Goal: Task Accomplishment & Management: Complete application form

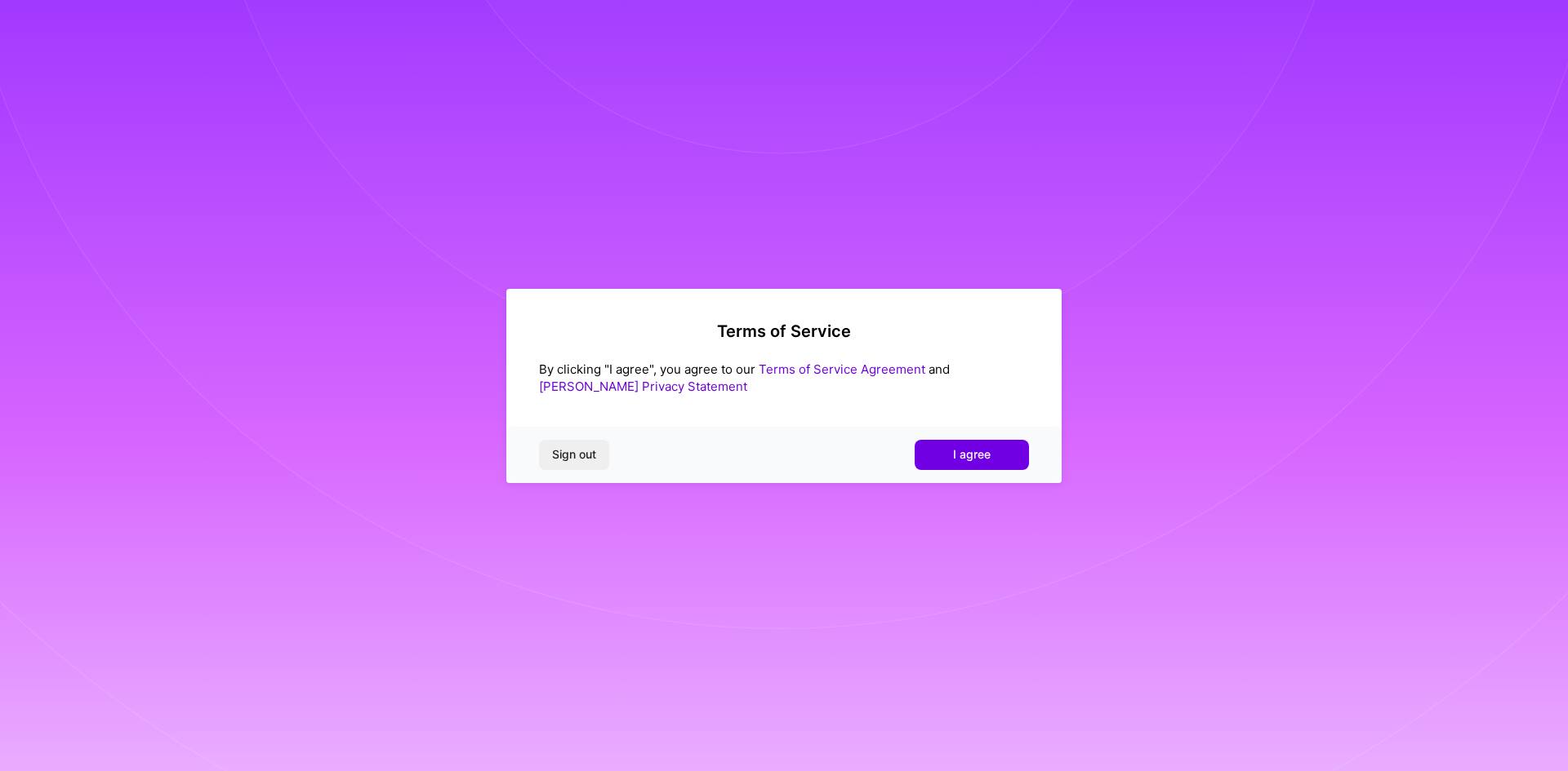
click at [952, 319] on div "Terms of Service By clicking "I agree", you agree to our Terms of Service Agree…" at bounding box center [783, 386] width 555 height 194
click at [961, 460] on span "I agree" at bounding box center [972, 455] width 38 height 16
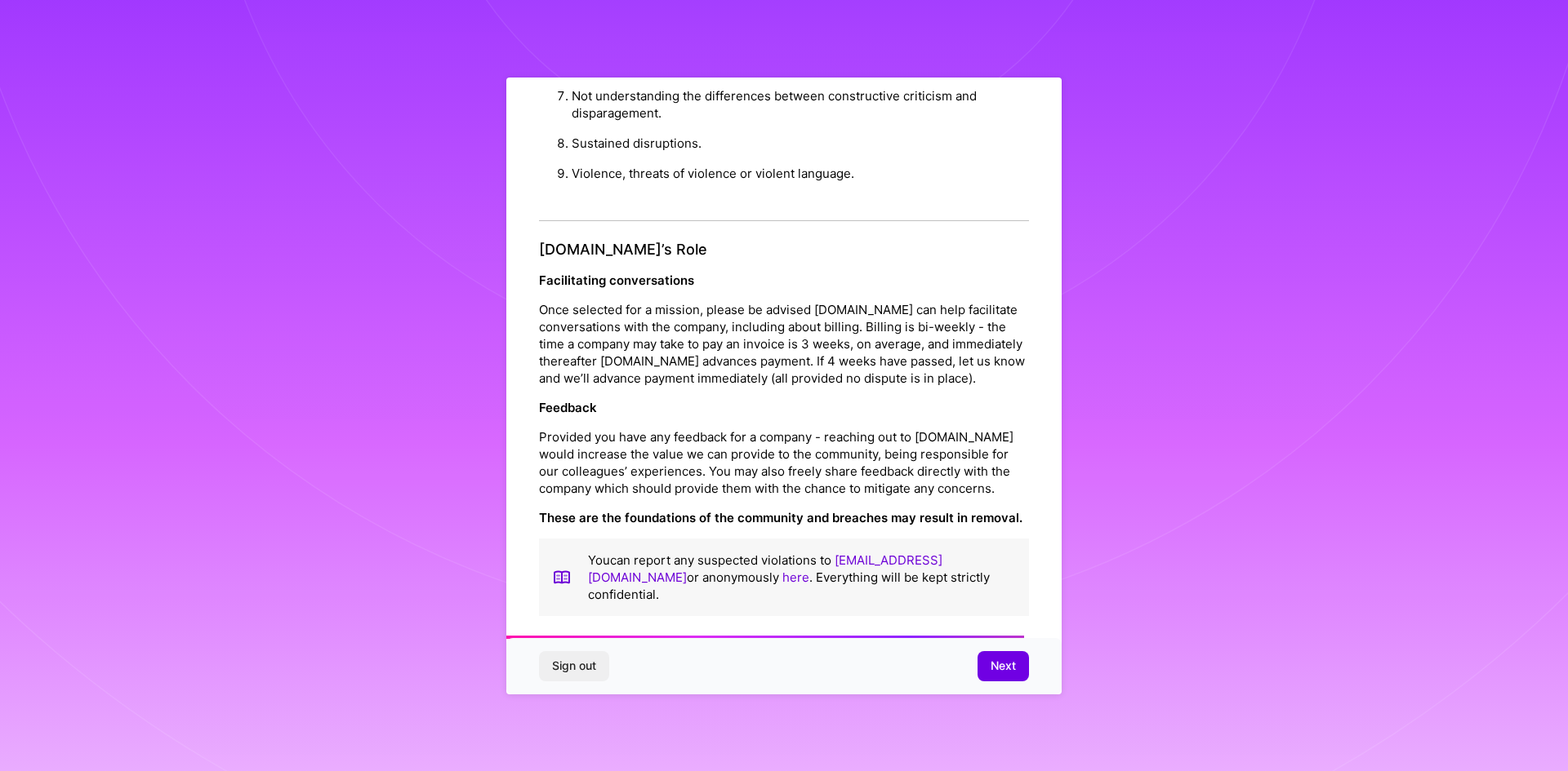
scroll to position [1708, 0]
click at [996, 680] on button "Next" at bounding box center [1003, 666] width 51 height 29
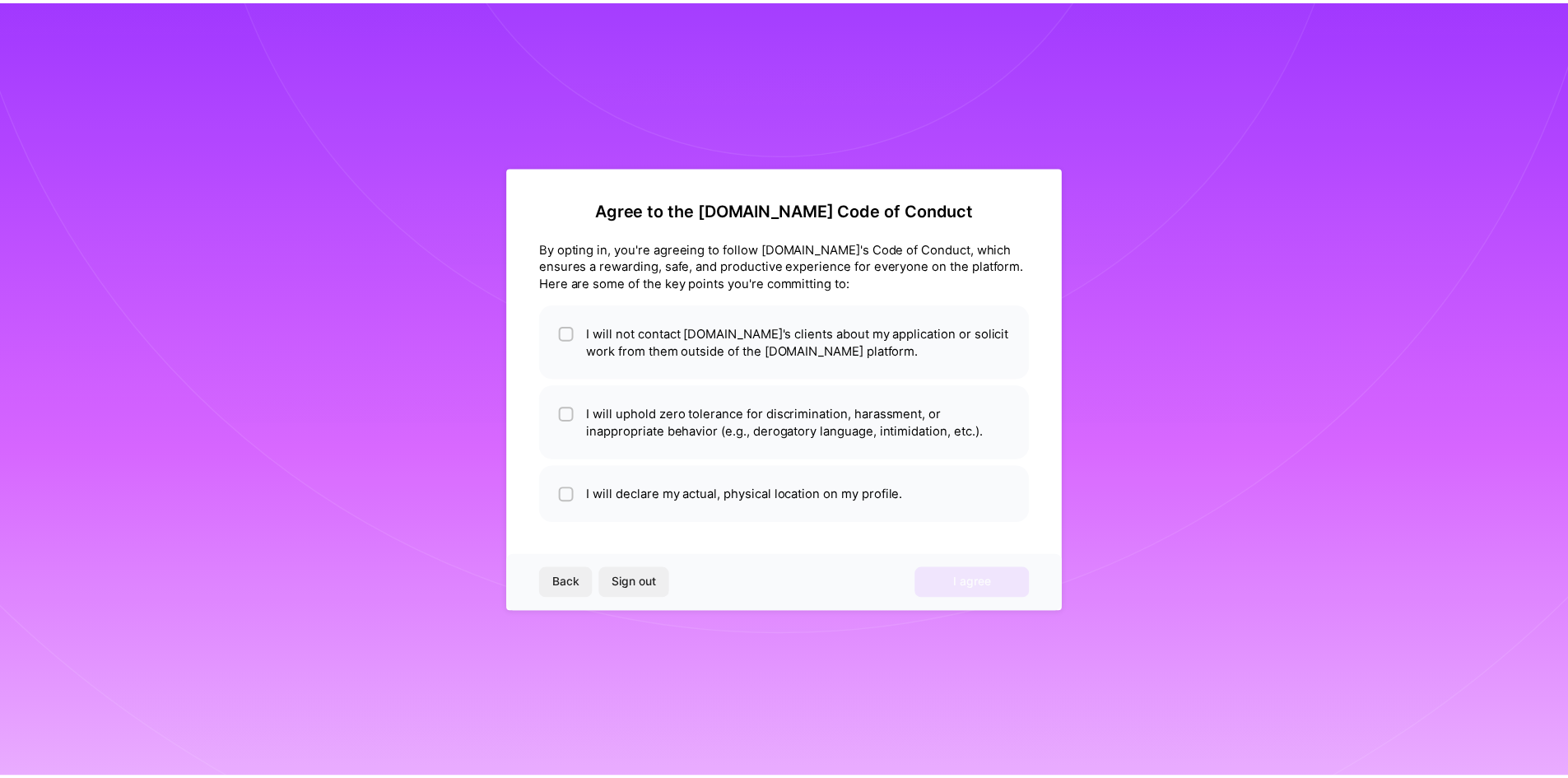
scroll to position [0, 0]
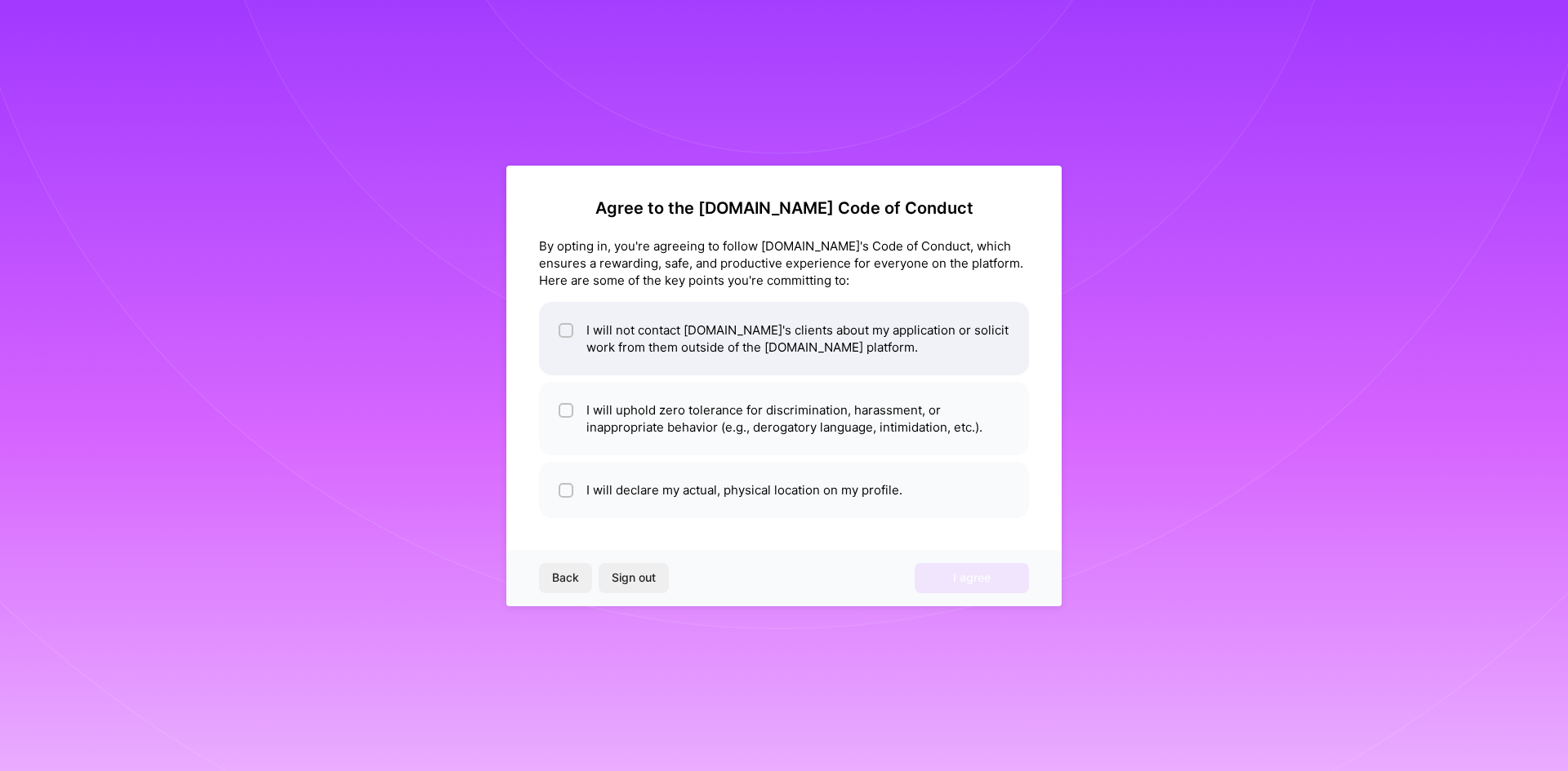
click at [606, 325] on li "I will not contact [DOMAIN_NAME]'s clients about my application or solicit work…" at bounding box center [784, 338] width 490 height 73
checkbox input "true"
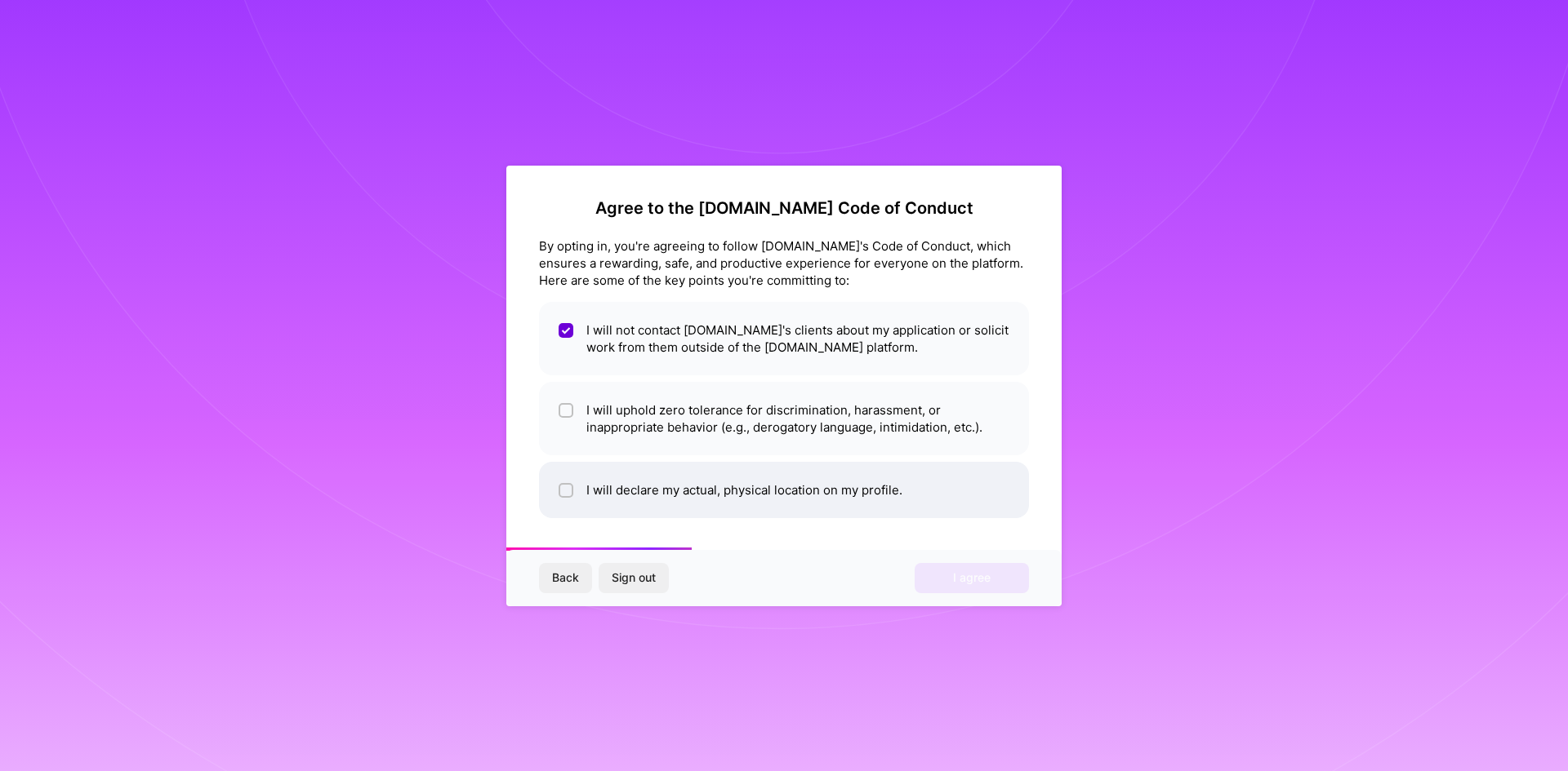
click at [614, 491] on li "I will declare my actual, physical location on my profile." at bounding box center [784, 490] width 490 height 57
checkbox input "true"
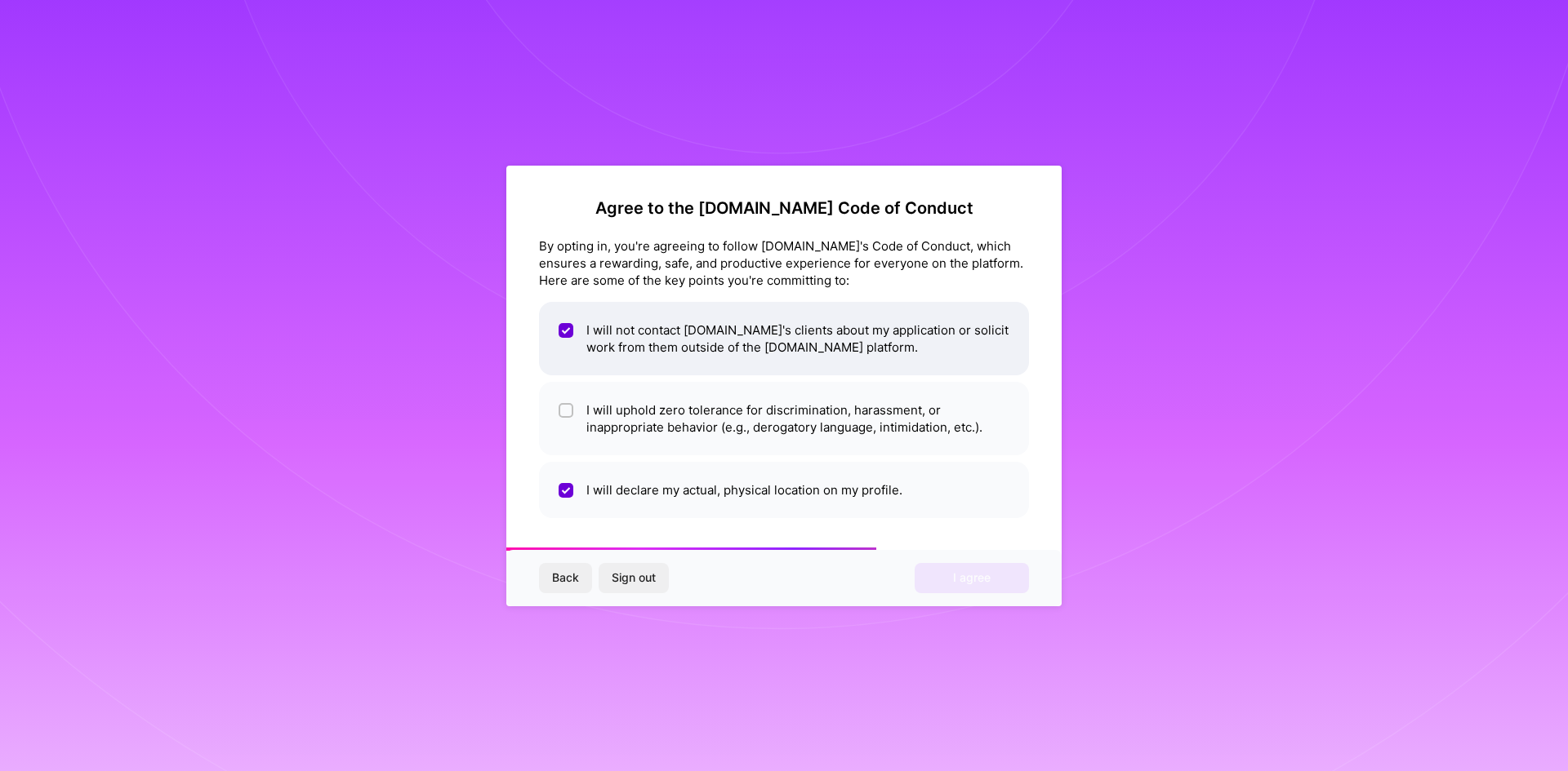
click at [679, 344] on li "I will not contact [DOMAIN_NAME]'s clients about my application or solicit work…" at bounding box center [784, 338] width 490 height 73
checkbox input "false"
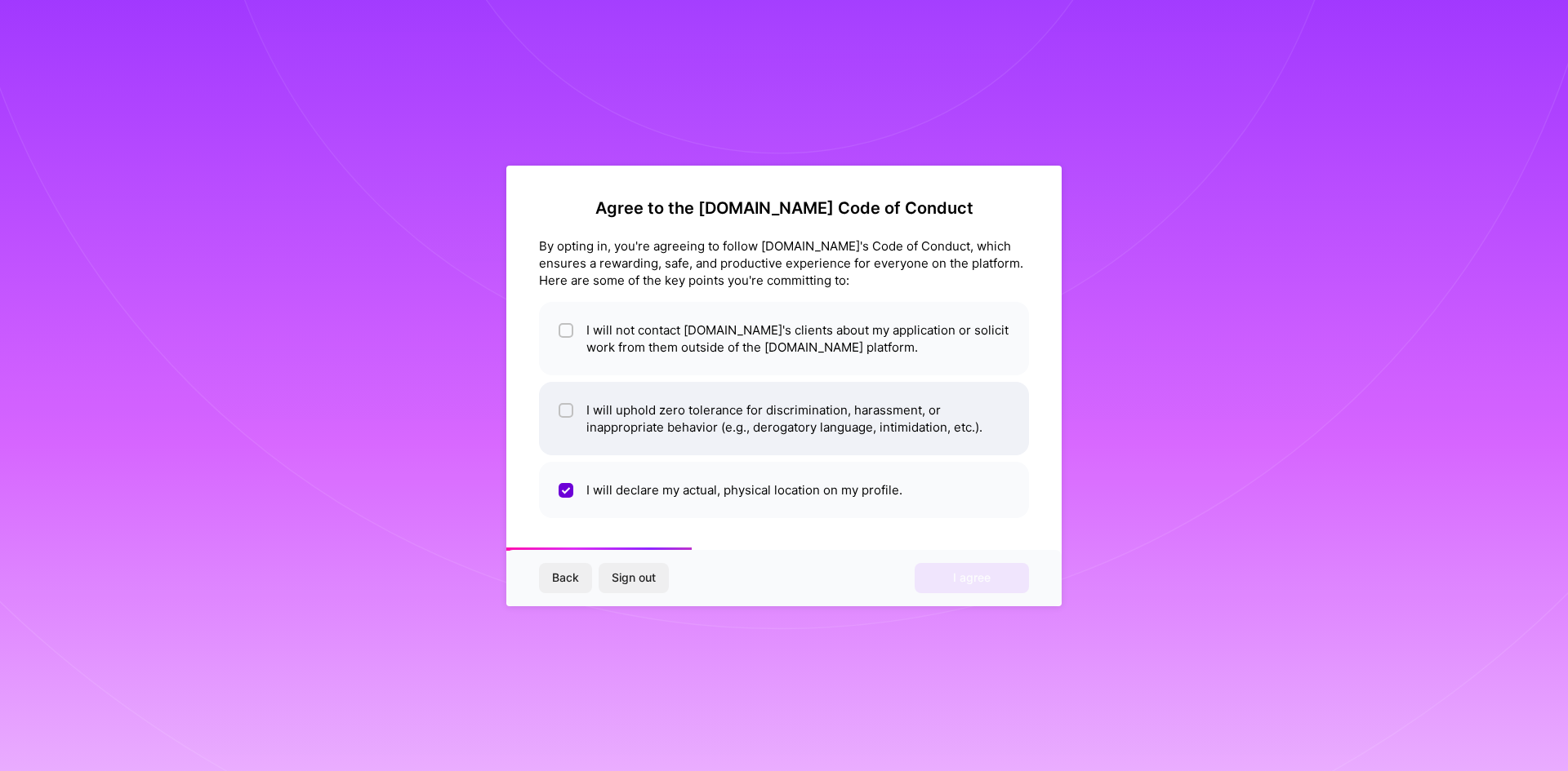
click at [665, 430] on li "I will uphold zero tolerance for discrimination, harassment, or inappropriate b…" at bounding box center [784, 419] width 490 height 73
checkbox input "true"
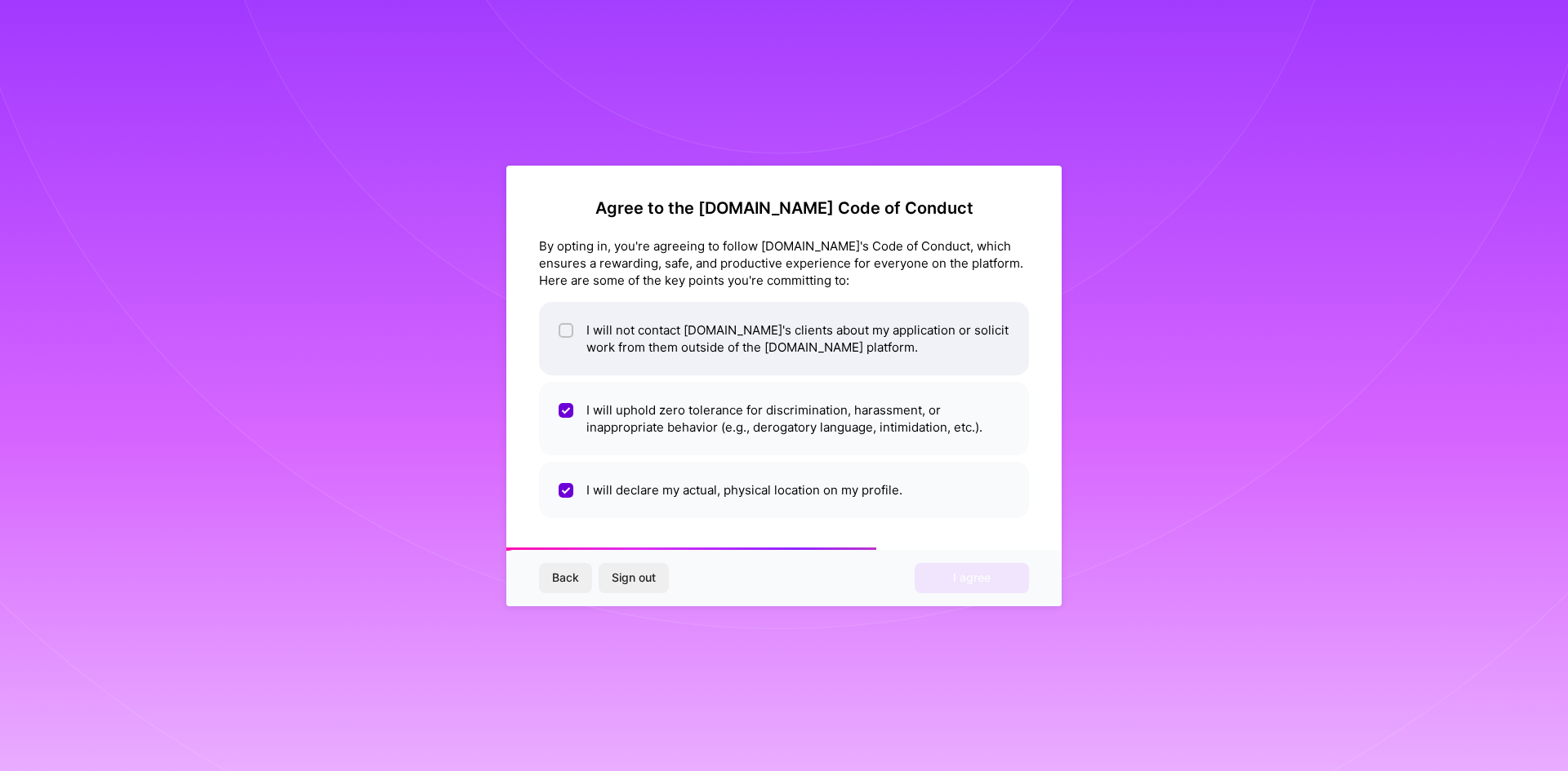
click at [665, 342] on li "I will not contact [DOMAIN_NAME]'s clients about my application or solicit work…" at bounding box center [784, 338] width 490 height 73
checkbox input "true"
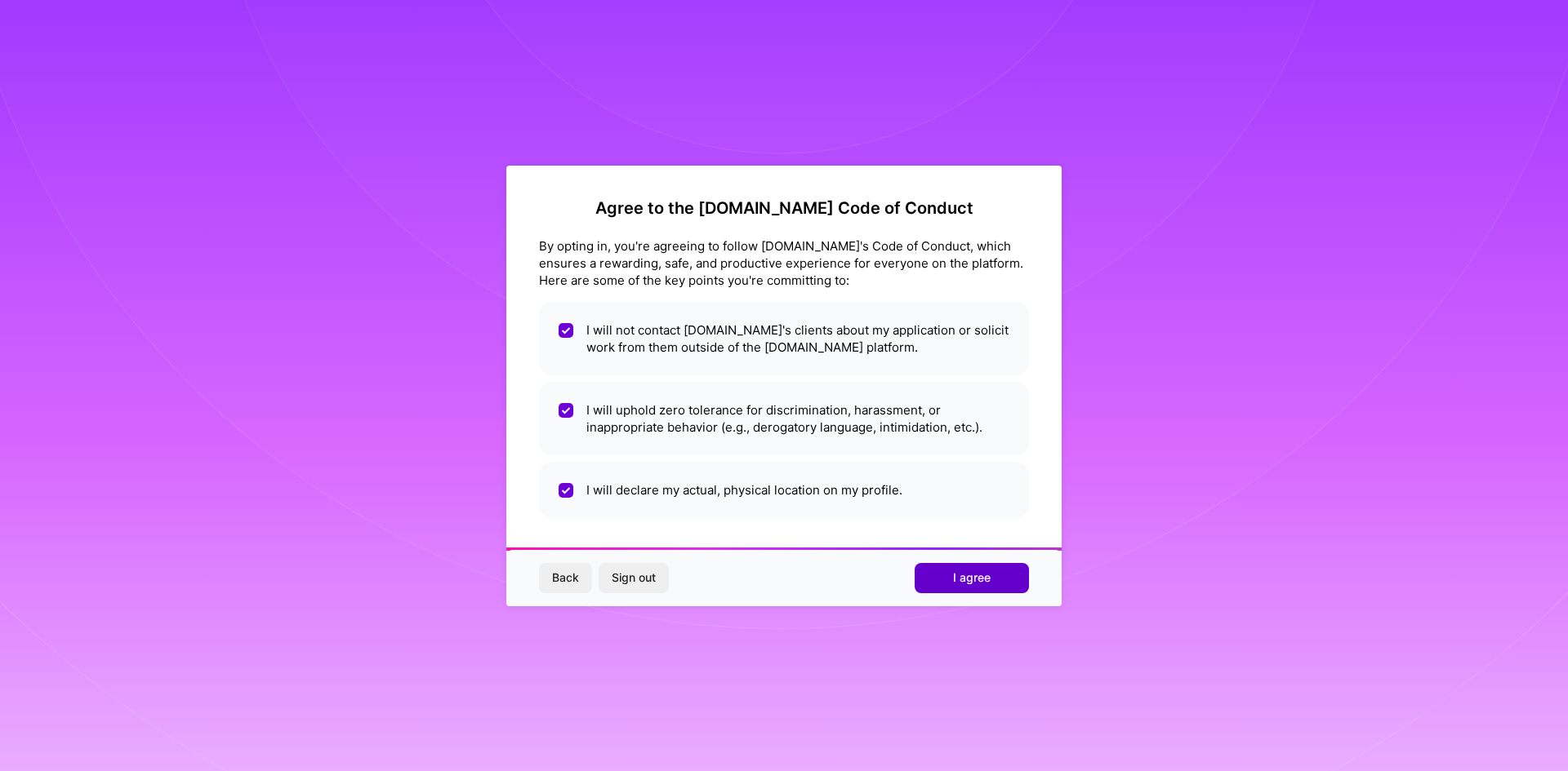
click at [950, 580] on button "I agree" at bounding box center [972, 578] width 114 height 29
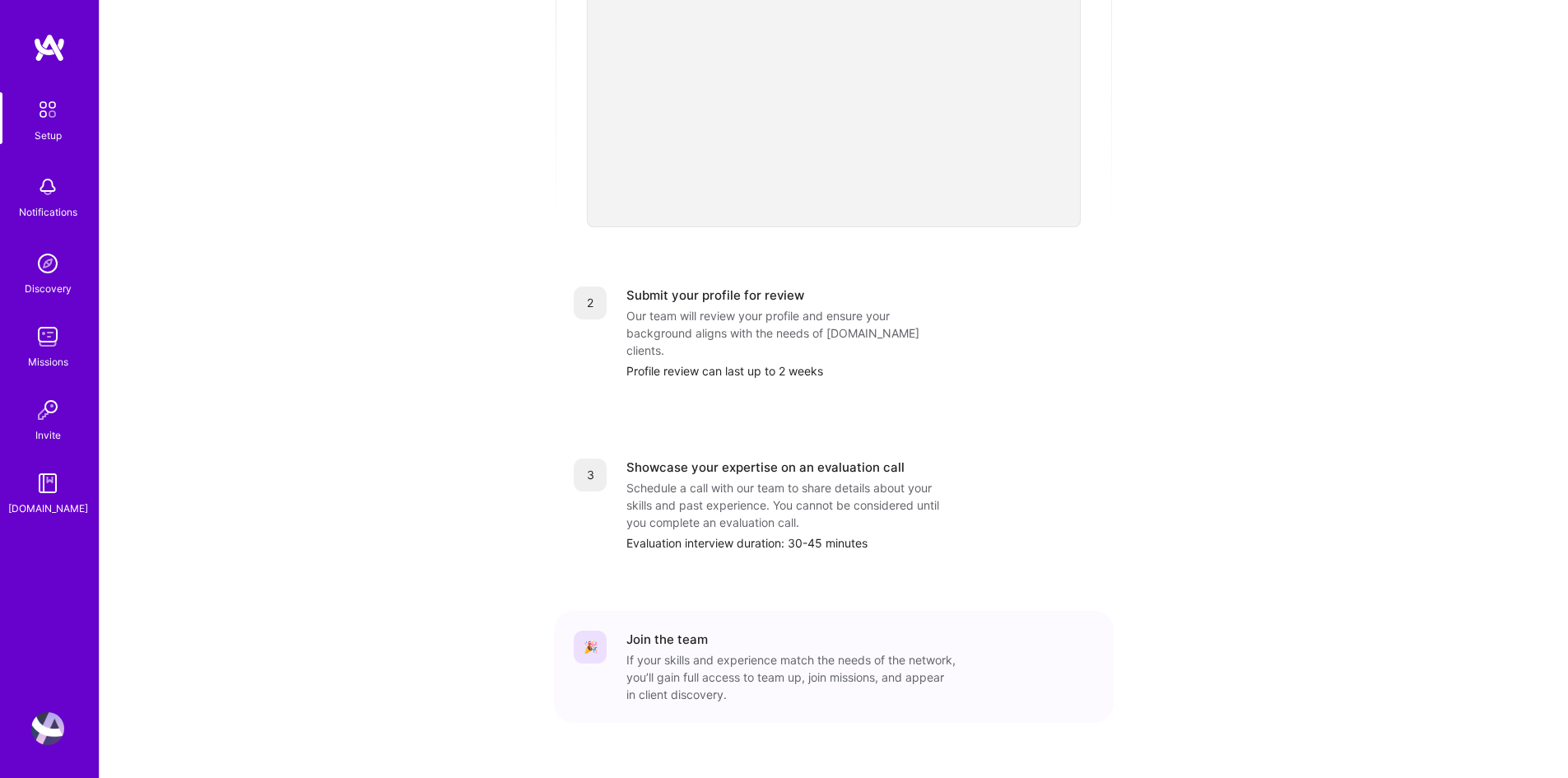
scroll to position [473, 0]
